Goal: Find specific page/section: Find specific page/section

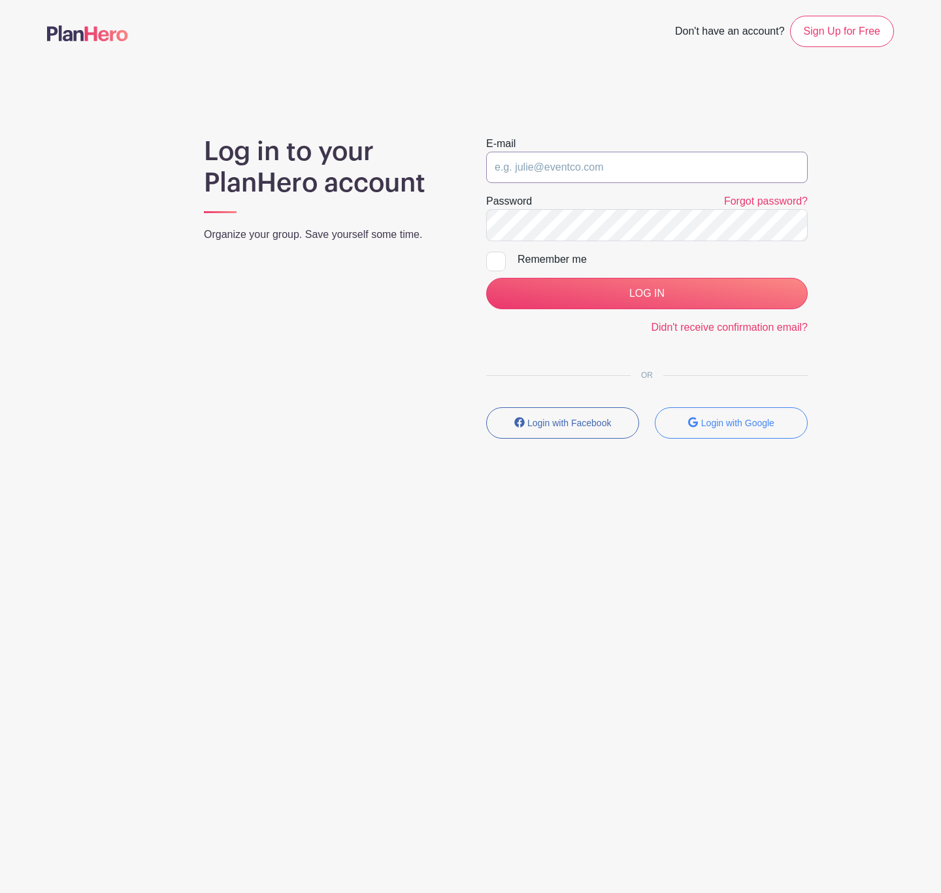
click at [641, 165] on input "email" at bounding box center [646, 167] width 321 height 31
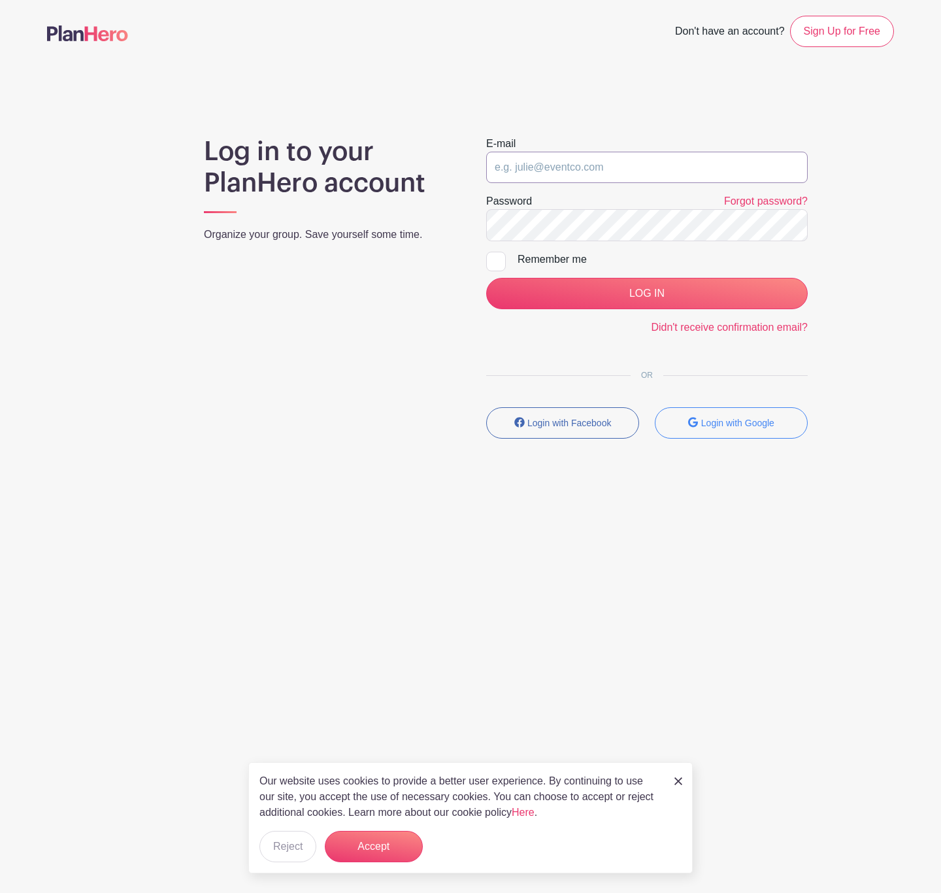
type input "clerk.ftjfl@gmail.com"
click at [640, 292] on input "LOG IN" at bounding box center [646, 293] width 321 height 31
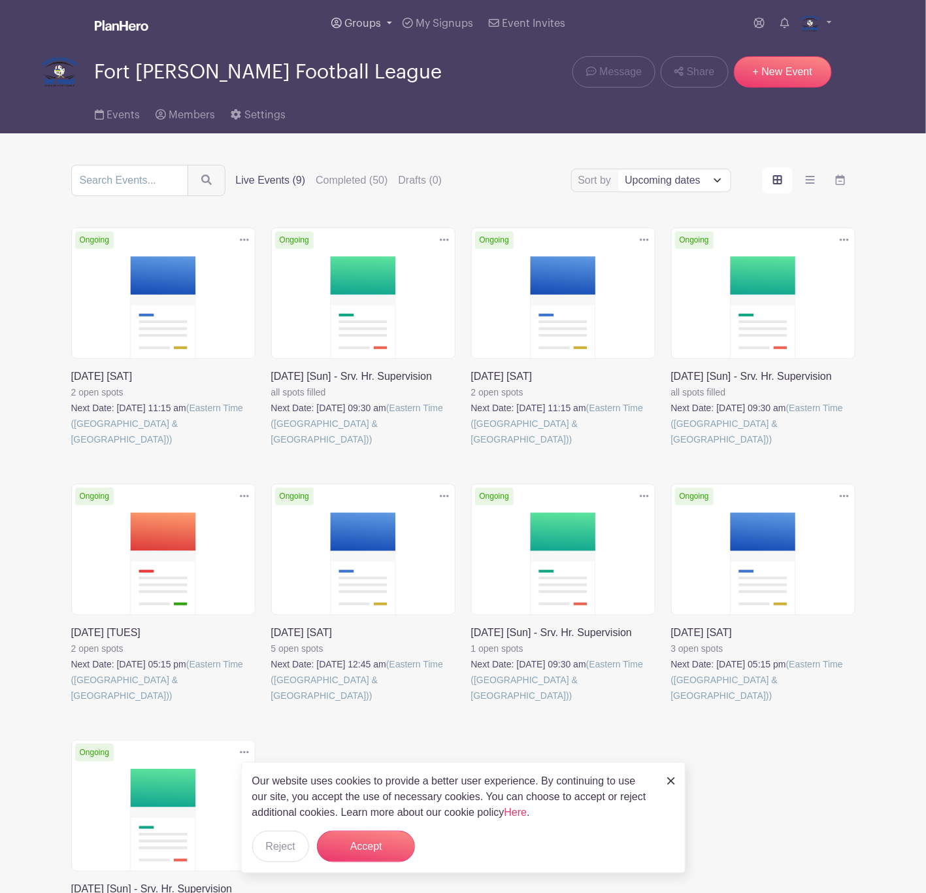
click at [373, 22] on span "Groups" at bounding box center [362, 23] width 37 height 10
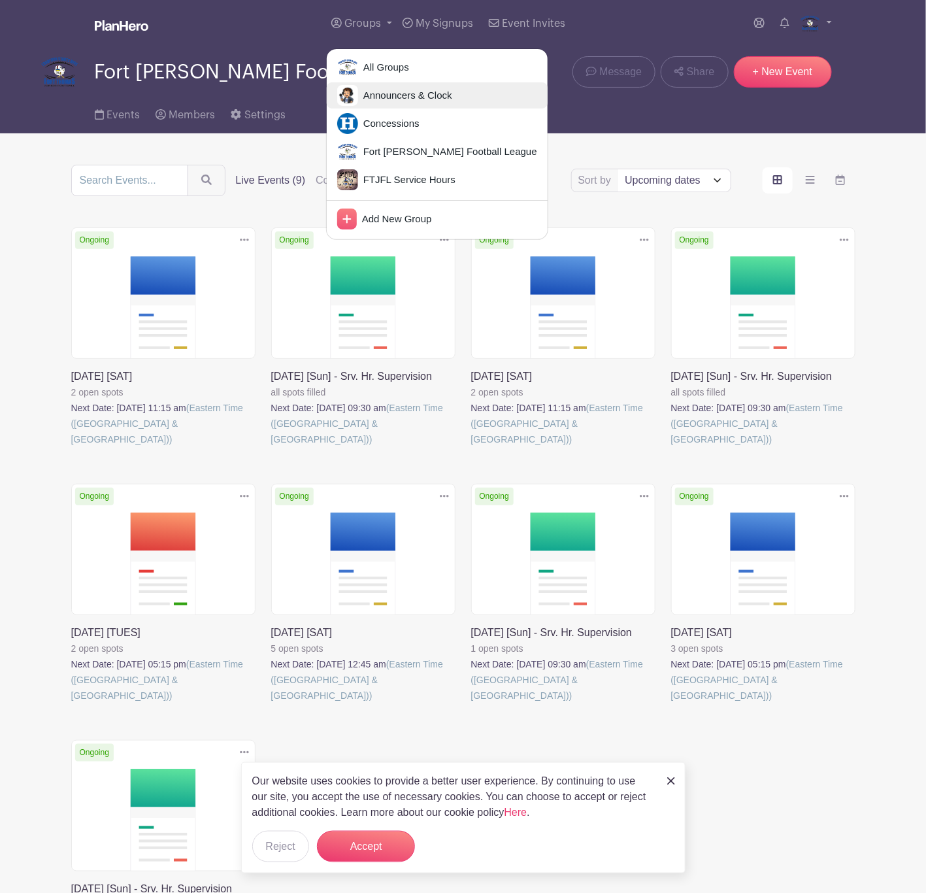
click at [373, 93] on span "Announcers & Clock" at bounding box center [405, 95] width 94 height 15
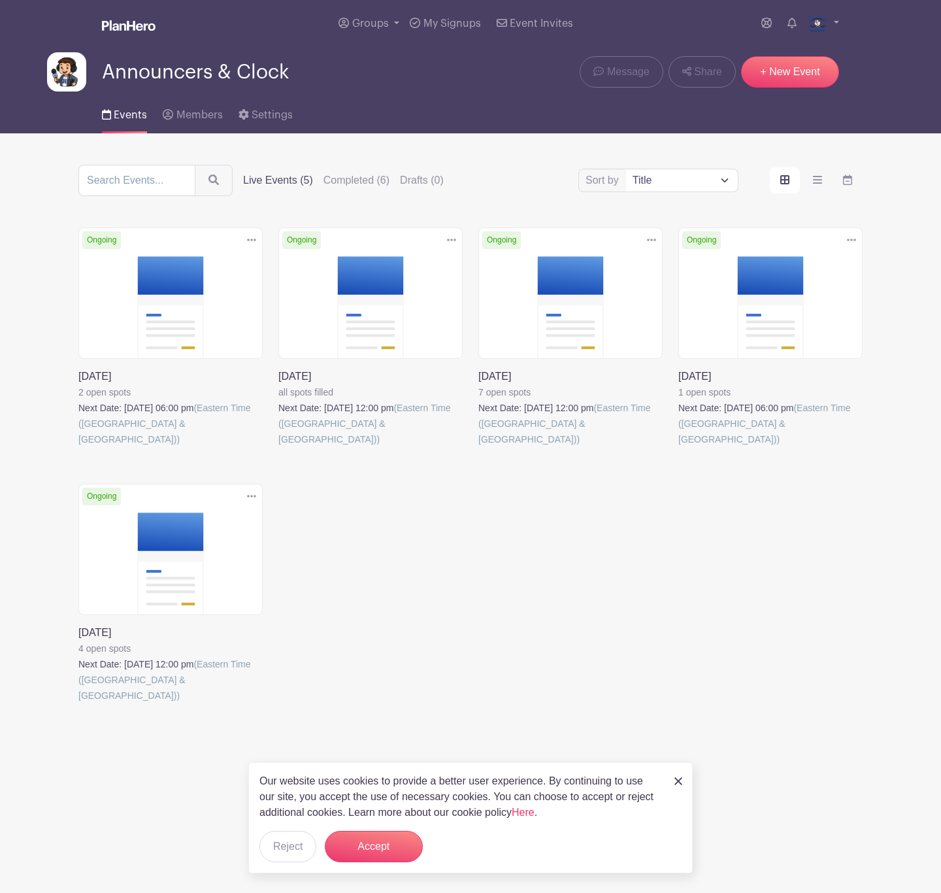
click at [278, 447] on link at bounding box center [278, 447] width 0 height 0
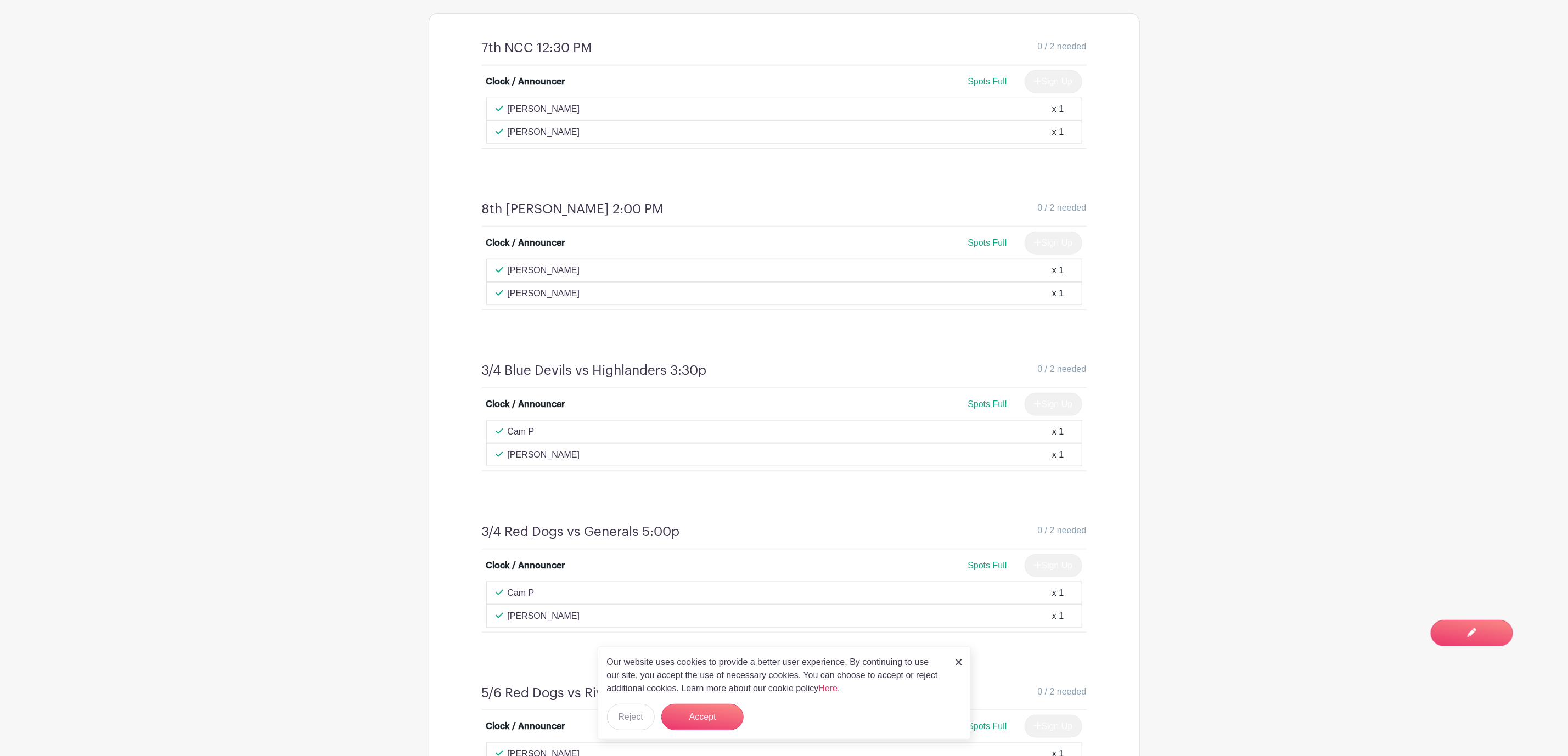
scroll to position [701, 0]
click at [777, 663] on div "Our website uses cookies to provide a better user experience. By continuing to …" at bounding box center [784, 693] width 373 height 93
click at [777, 667] on link at bounding box center [959, 662] width 7 height 13
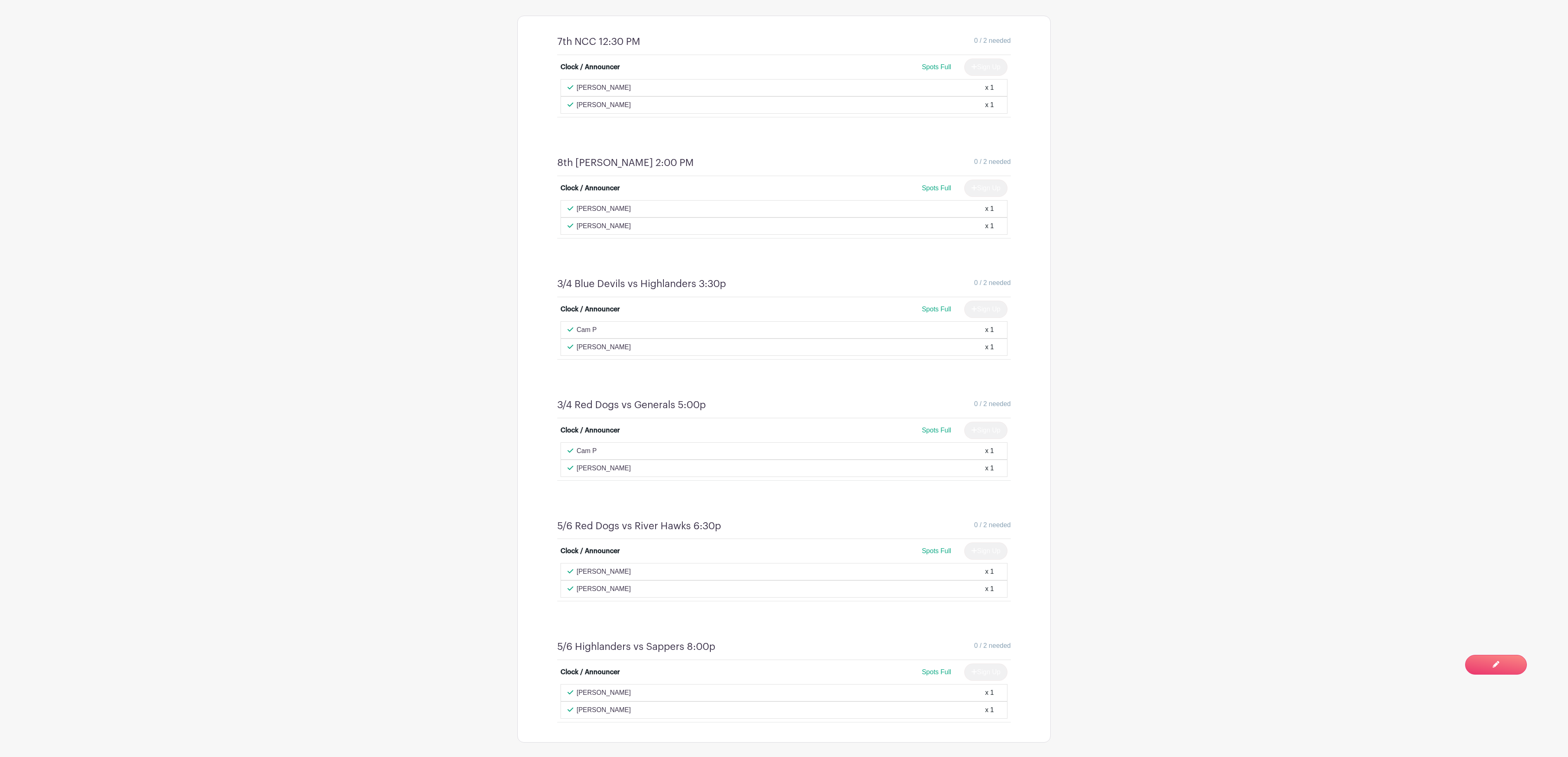
scroll to position [519, 0]
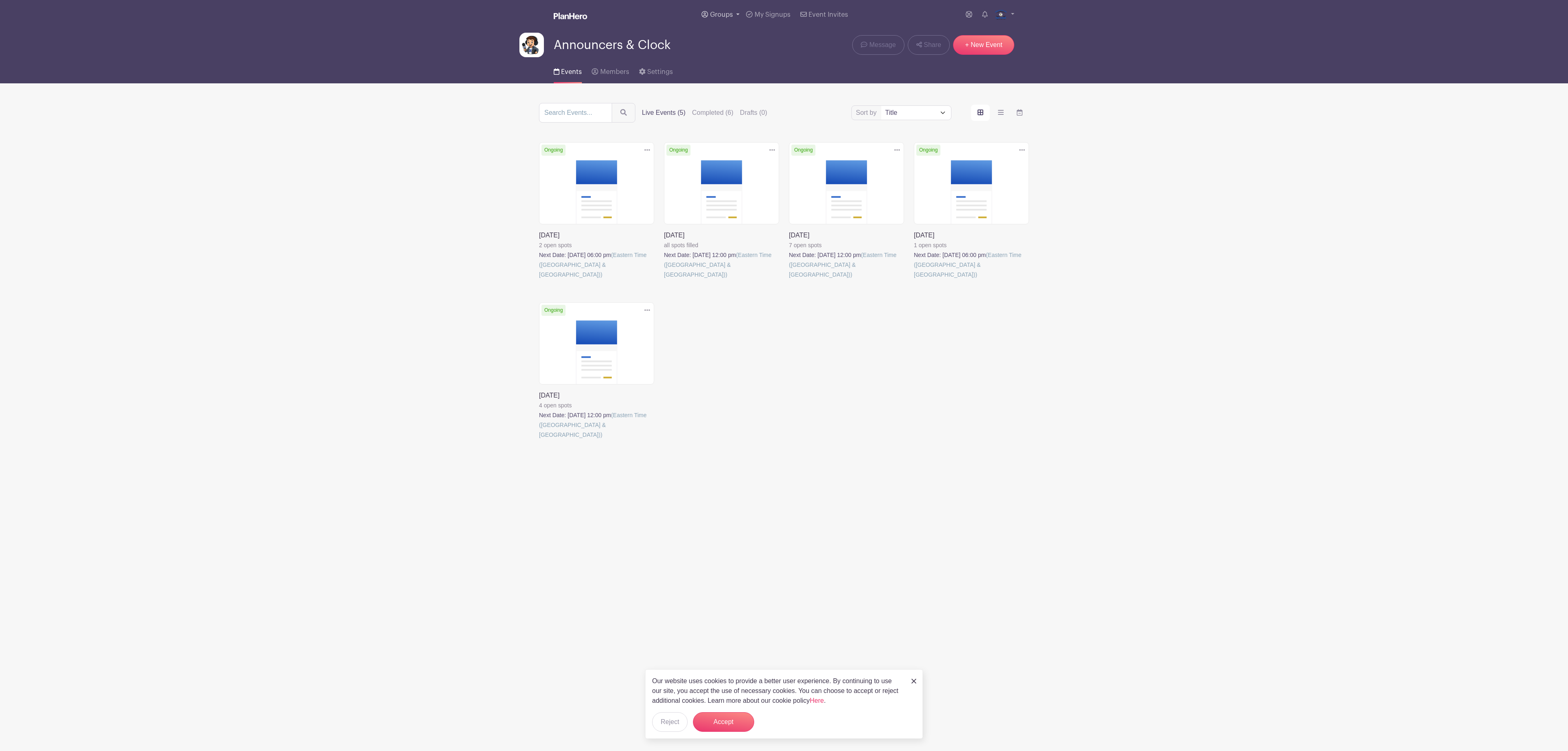
click at [578, 18] on link "Groups" at bounding box center [720, 14] width 44 height 29
click at [578, 57] on span "Announcers & Clock" at bounding box center [747, 59] width 59 height 9
click at [578, 11] on span "Groups" at bounding box center [721, 14] width 23 height 6
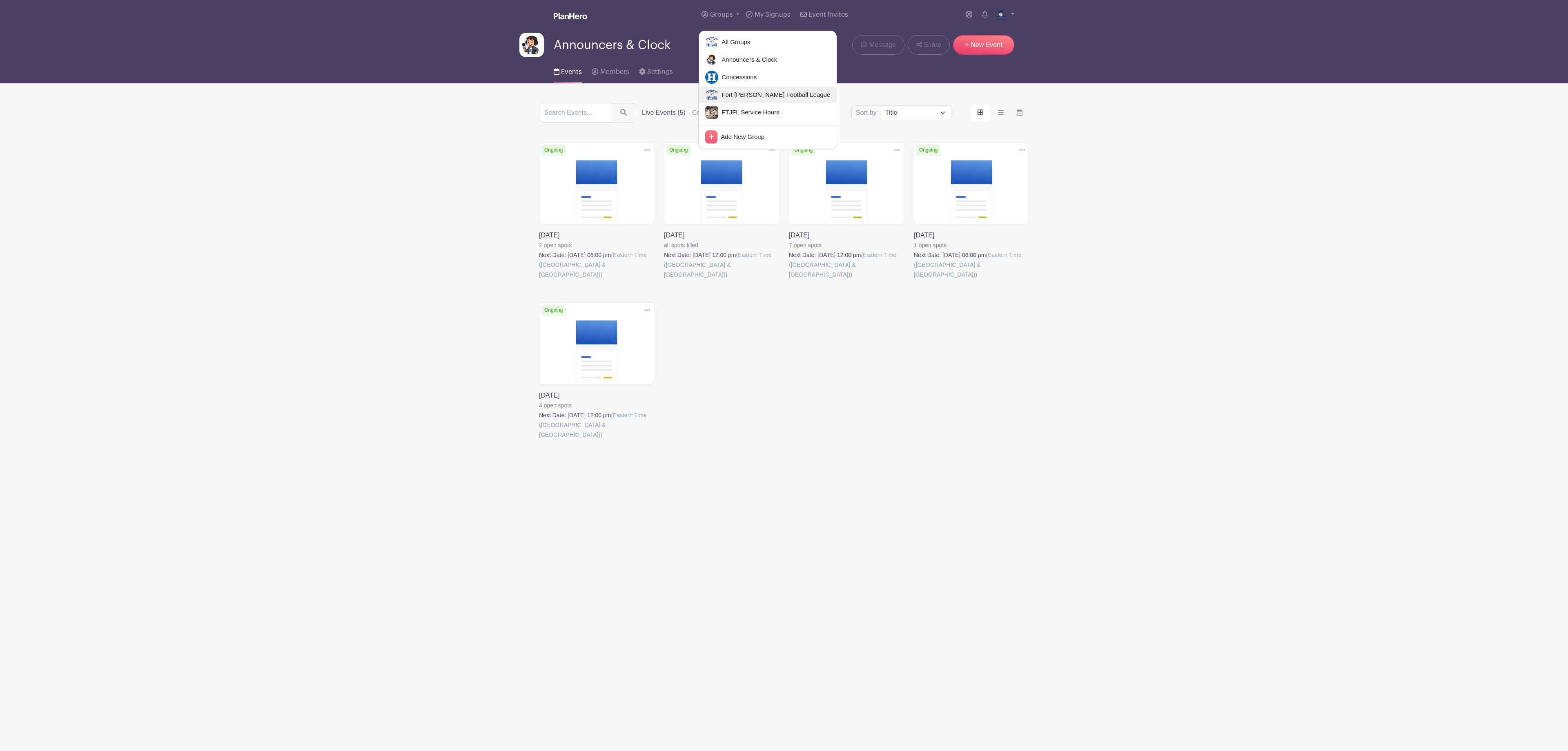
click at [578, 99] on span "Fort [PERSON_NAME] Football League" at bounding box center [774, 94] width 112 height 9
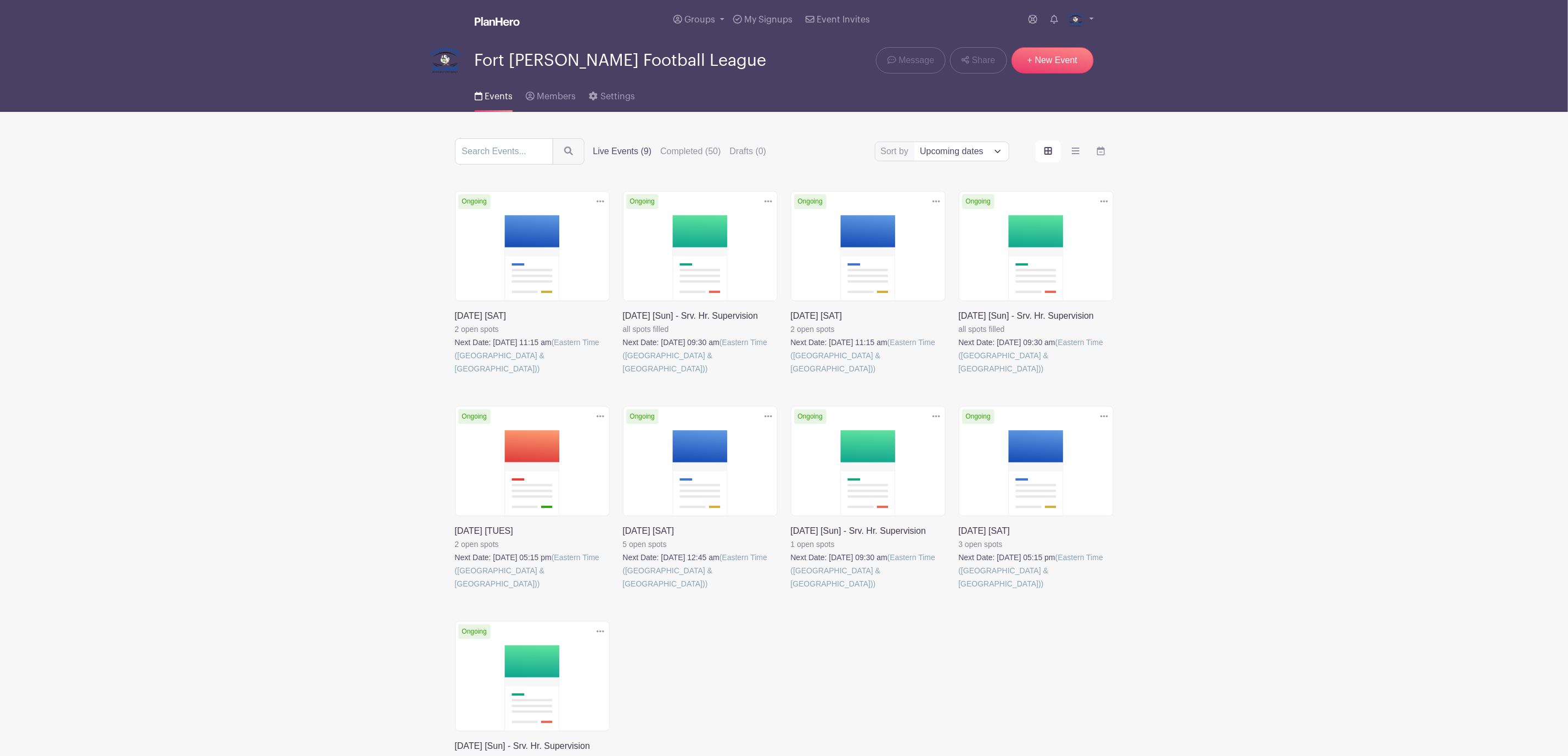
drag, startPoint x: 2043, startPoint y: 8, endPoint x: 397, endPoint y: 410, distance: 1694.4
click at [397, 410] on main "Groups All Groups Announcers & Clock Concessions Fort [PERSON_NAME] Football Le…" at bounding box center [784, 452] width 1568 height 905
click at [455, 375] on link at bounding box center [455, 375] width 0 height 0
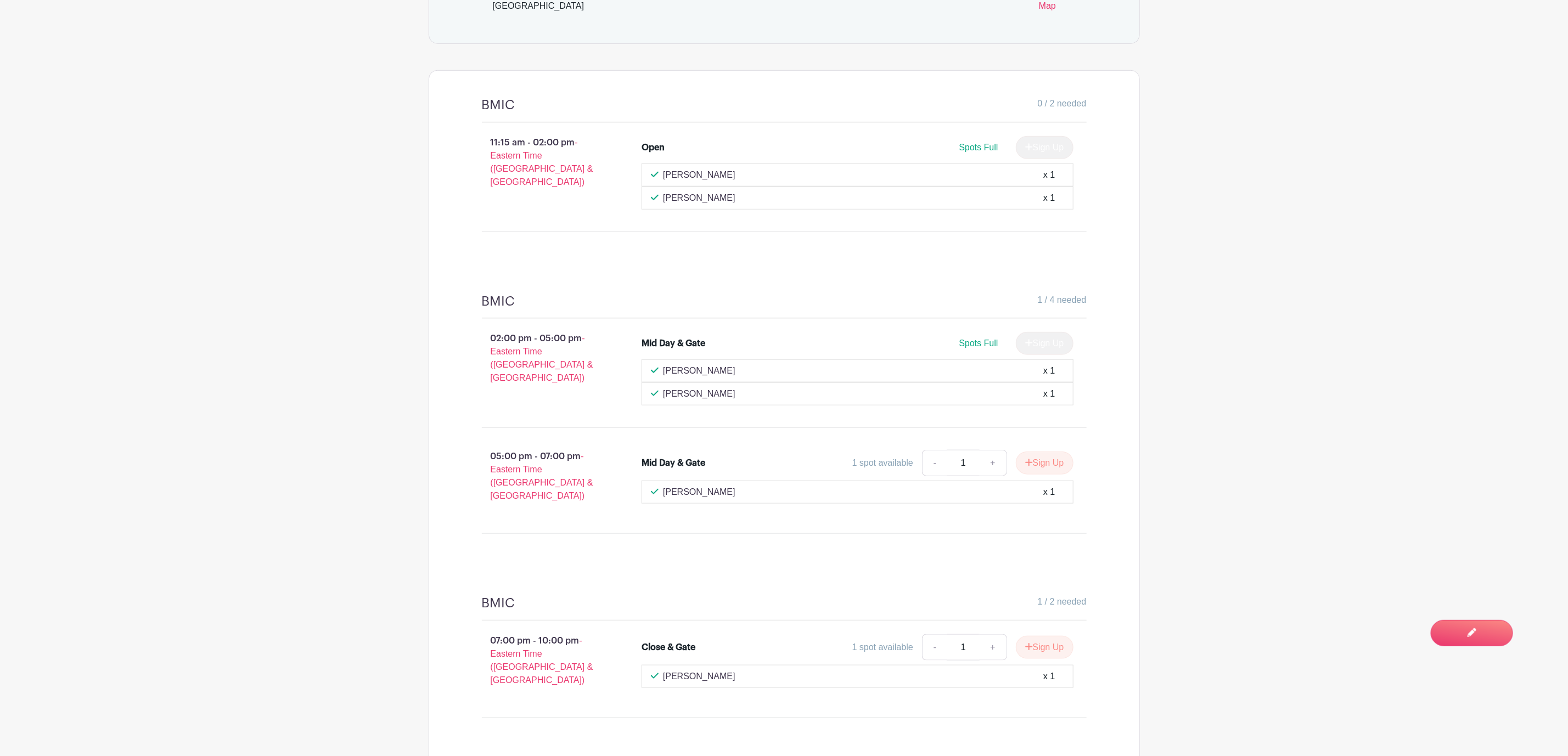
scroll to position [674, 0]
